Goal: Entertainment & Leisure: Consume media (video, audio)

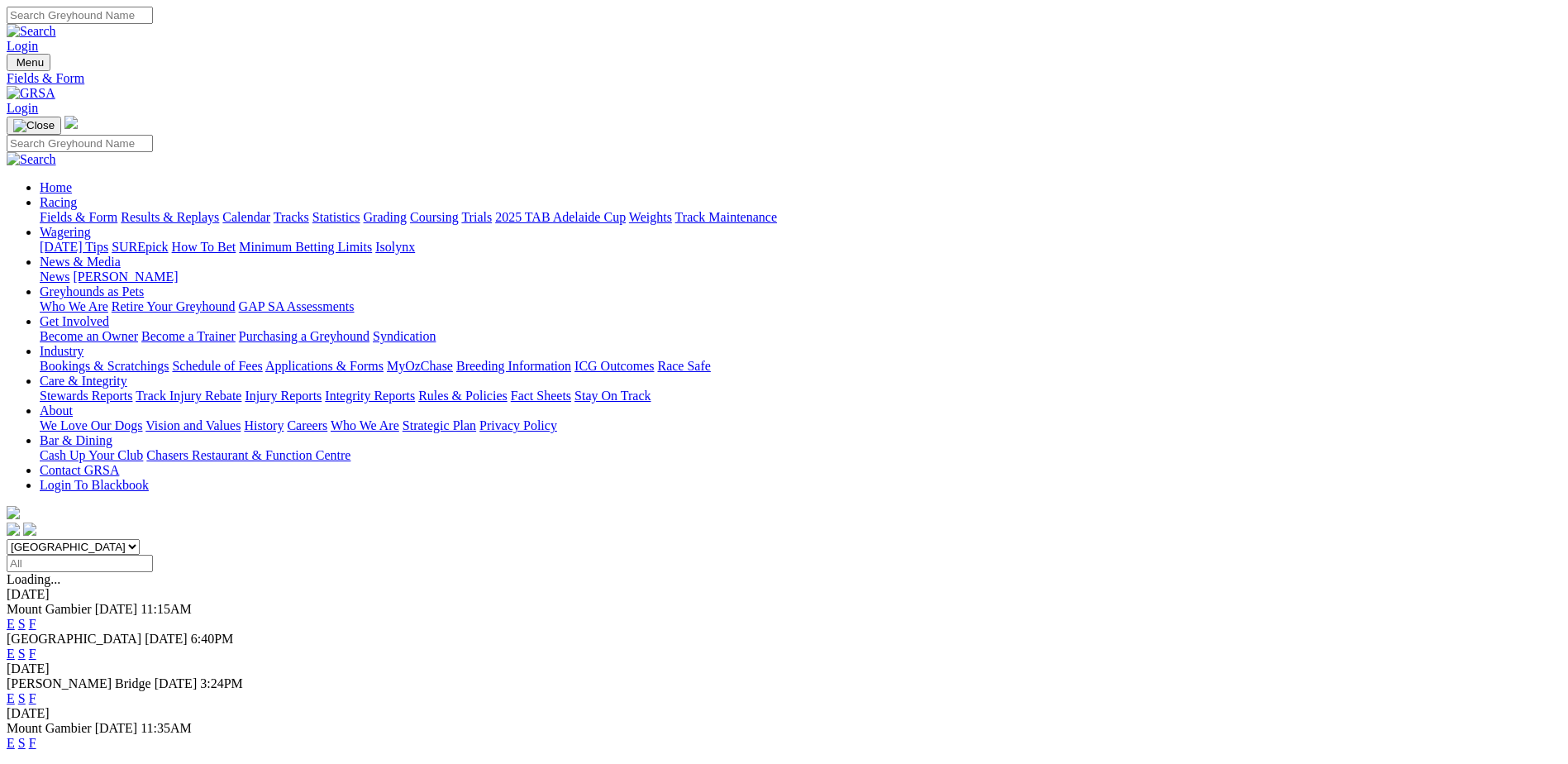
click at [219, 210] on link "Results & Replays" at bounding box center [170, 217] width 98 height 14
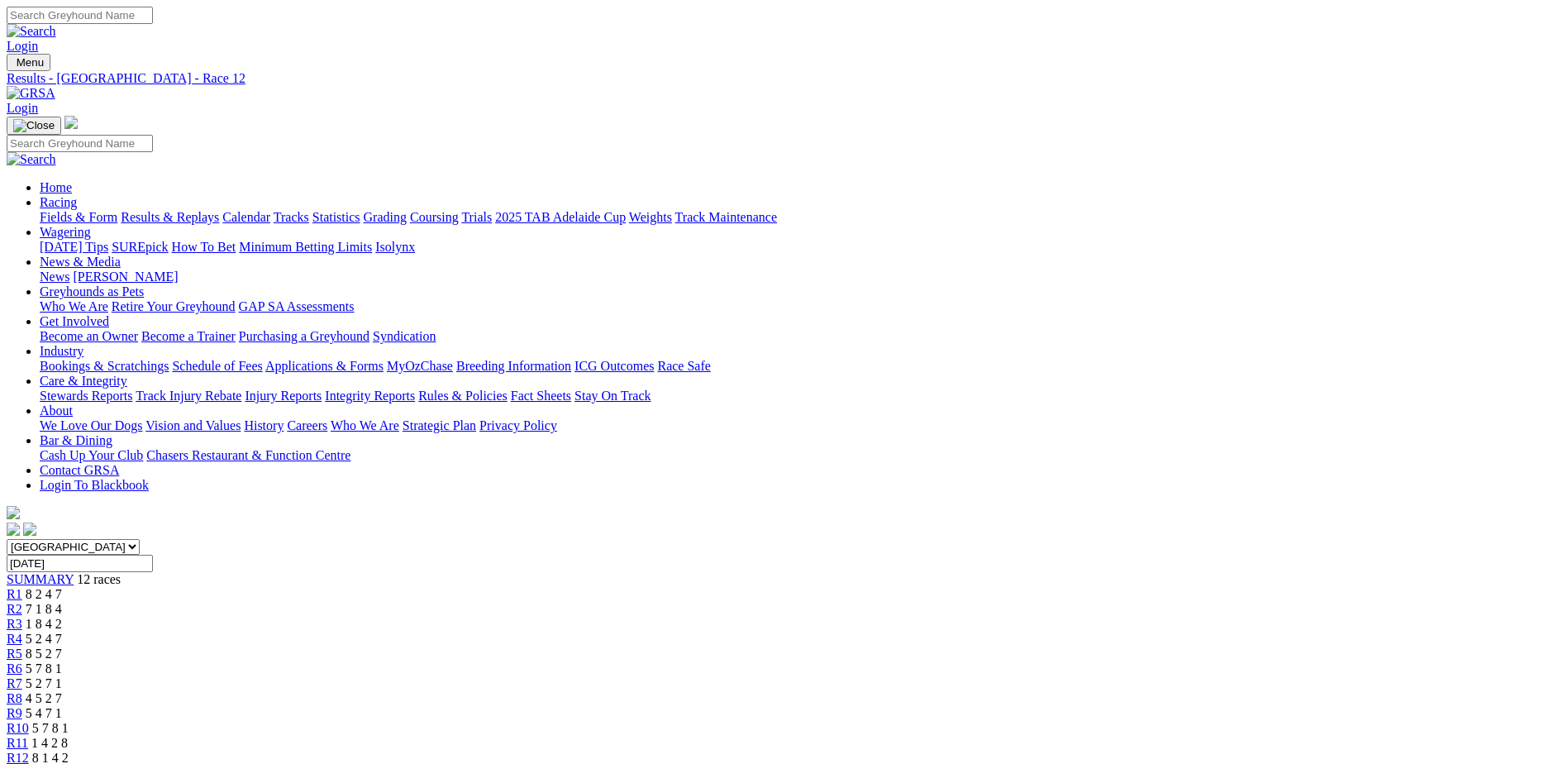
click at [879, 676] on div "R7 5 2 7 1" at bounding box center [784, 684] width 1555 height 15
